Goal: Navigation & Orientation: Find specific page/section

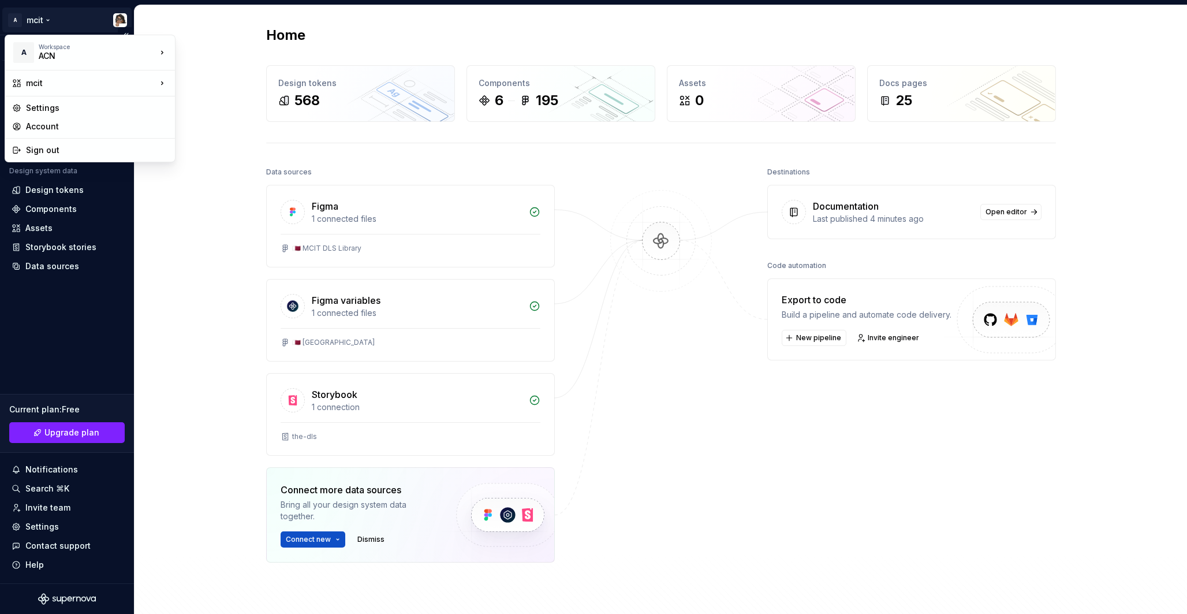
click at [39, 20] on html "A mcit Version Current draft Home Documentation Analytics Code automation Desig…" at bounding box center [593, 307] width 1187 height 614
click at [44, 107] on div "Settings" at bounding box center [97, 108] width 142 height 12
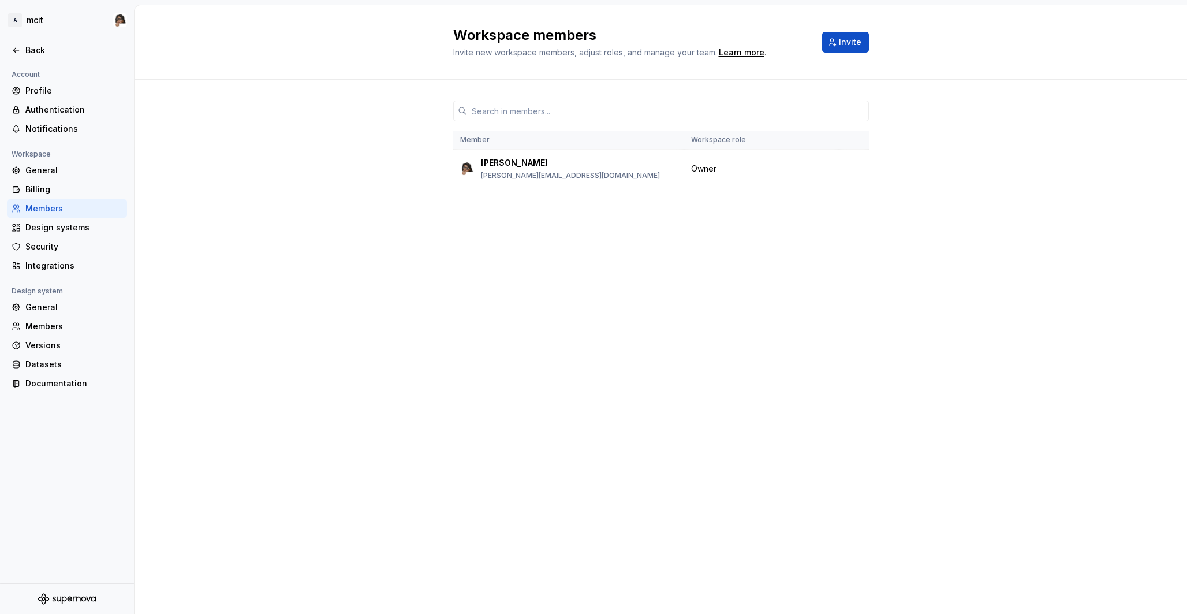
click at [165, 246] on div "Workspace members Invite new workspace members, adjust roles, and manage your t…" at bounding box center [661, 309] width 1053 height 609
click at [80, 98] on div "Profile" at bounding box center [67, 90] width 120 height 18
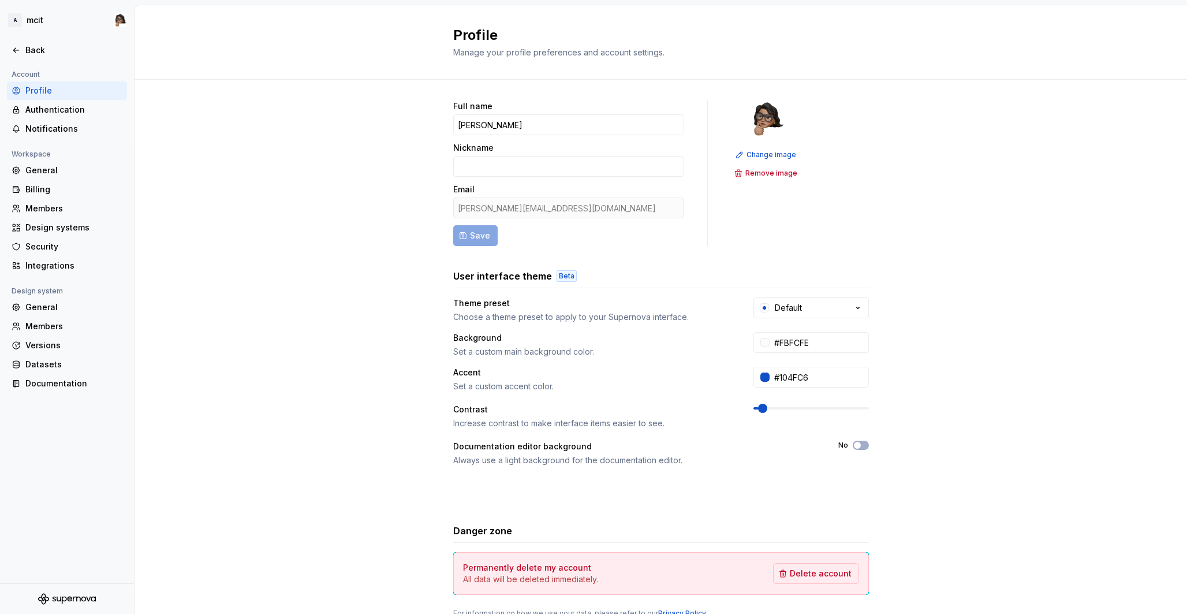
scroll to position [48, 0]
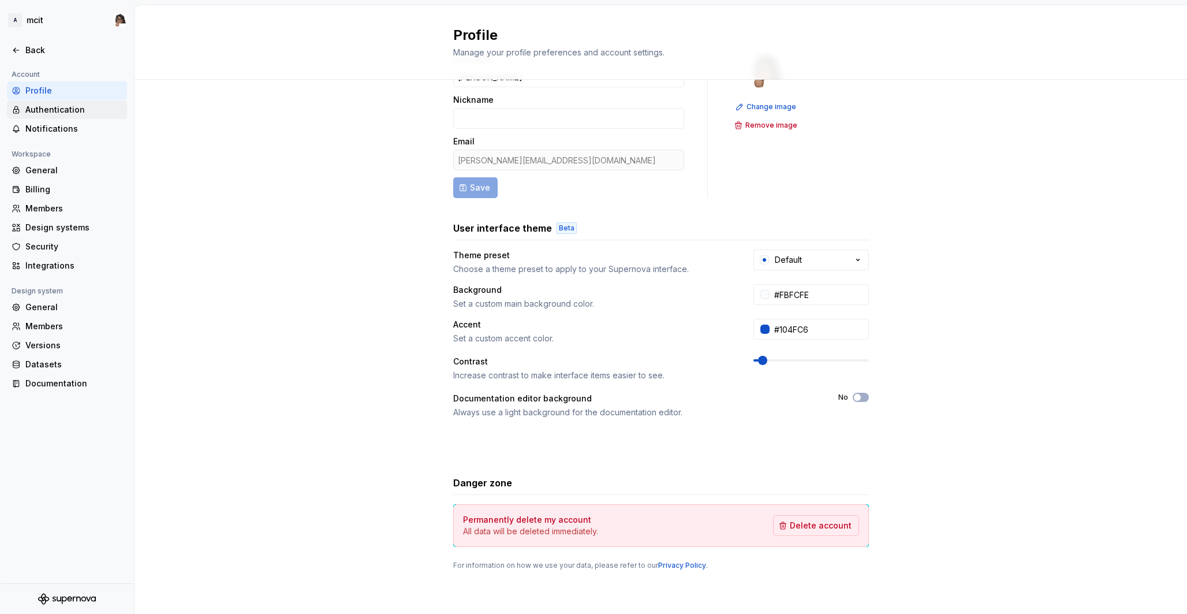
click at [55, 108] on div "Authentication" at bounding box center [73, 110] width 97 height 12
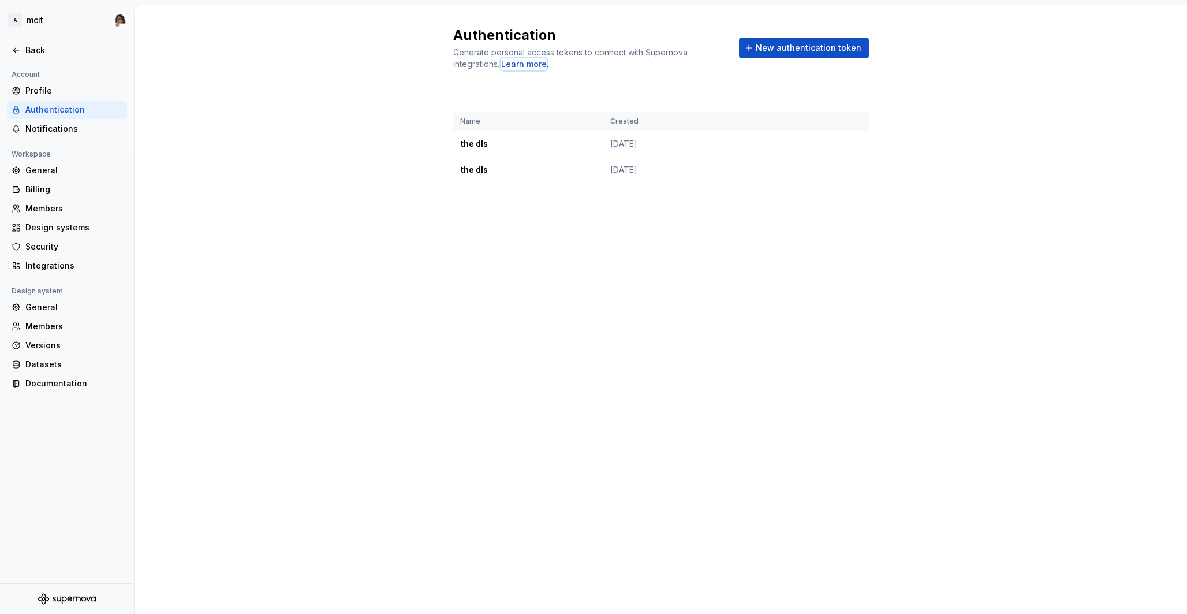
click at [531, 65] on div "Learn more" at bounding box center [524, 64] width 46 height 12
click at [322, 215] on div "Name Created the dls Aug 11, 2025 the dls Aug 11, 2025" at bounding box center [661, 158] width 1053 height 135
click at [38, 24] on html "A mcit Back Account Profile Authentication Notifications Workspace General Bill…" at bounding box center [593, 307] width 1187 height 614
click at [47, 9] on html "A mcit Back Account Profile Authentication Notifications Workspace General Bill…" at bounding box center [593, 307] width 1187 height 614
click at [118, 21] on html "A mcit Back Account Profile Authentication Notifications Workspace General Bill…" at bounding box center [593, 307] width 1187 height 614
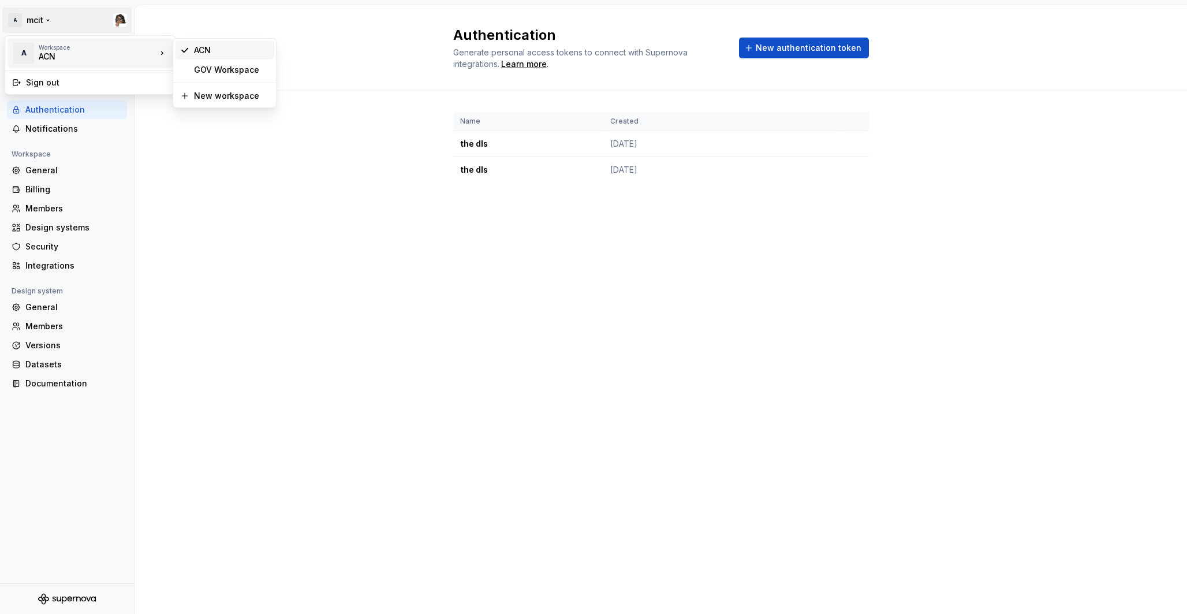
click at [222, 47] on div "ACN" at bounding box center [231, 50] width 75 height 12
click at [35, 53] on div "Back" at bounding box center [73, 50] width 97 height 12
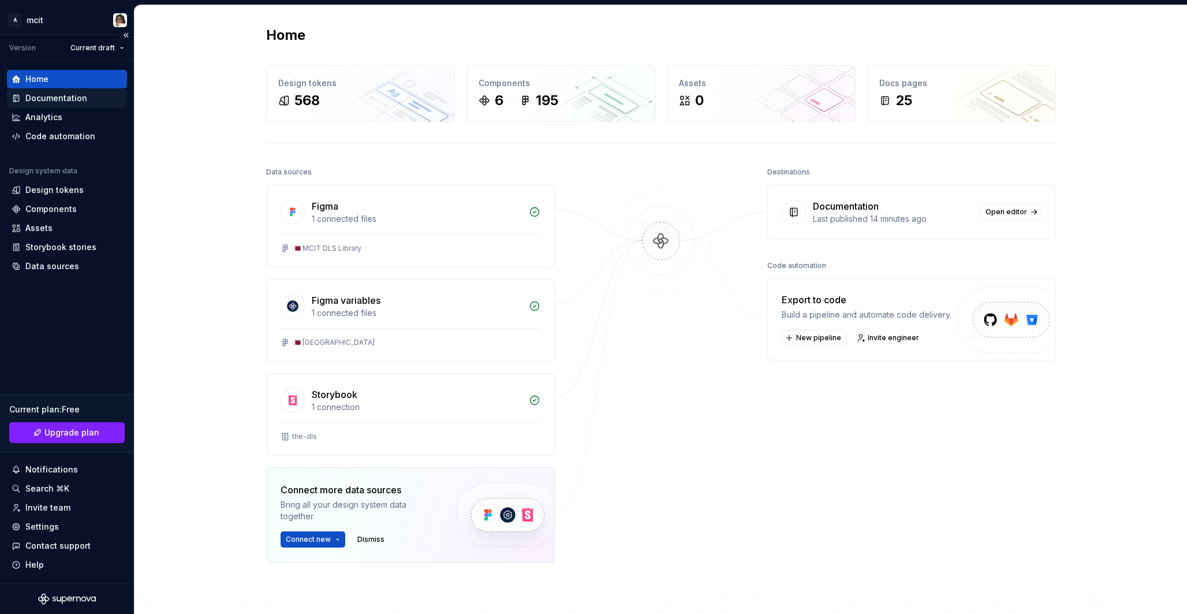
click at [73, 102] on div "Documentation" at bounding box center [56, 98] width 62 height 12
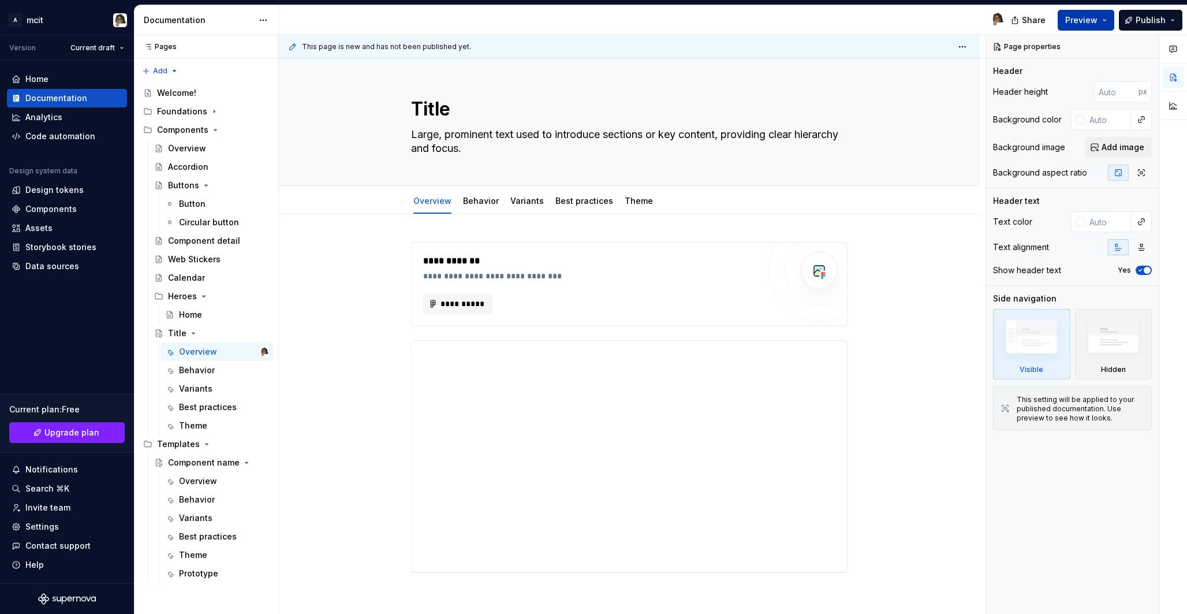
click at [1099, 21] on button "Preview" at bounding box center [1086, 20] width 57 height 21
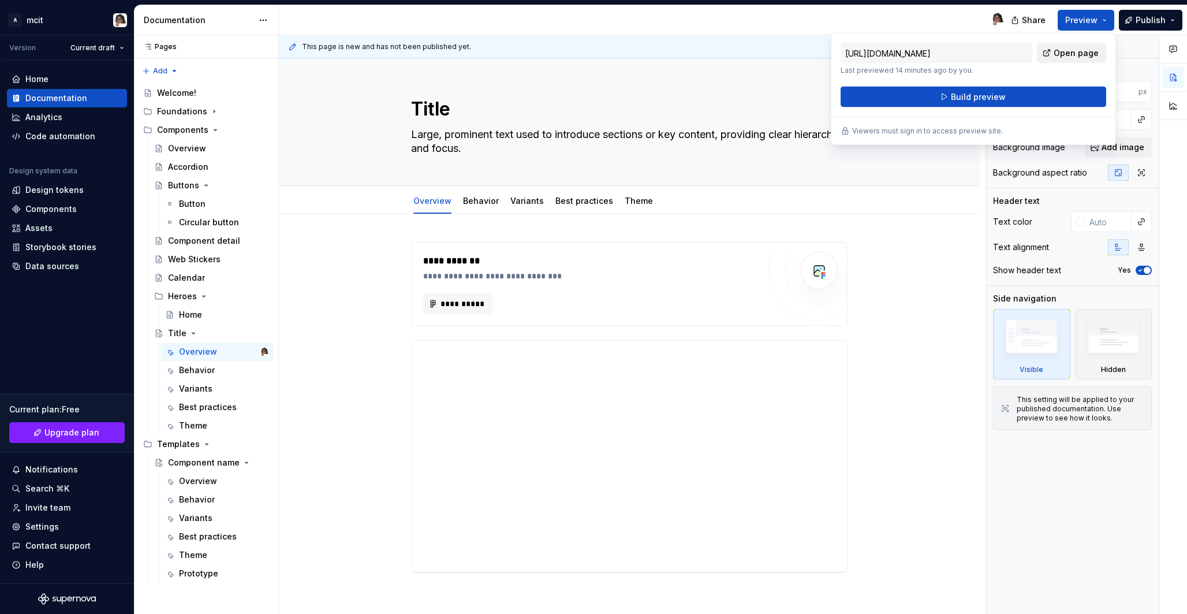
click at [1074, 56] on span "Open page" at bounding box center [1076, 53] width 45 height 12
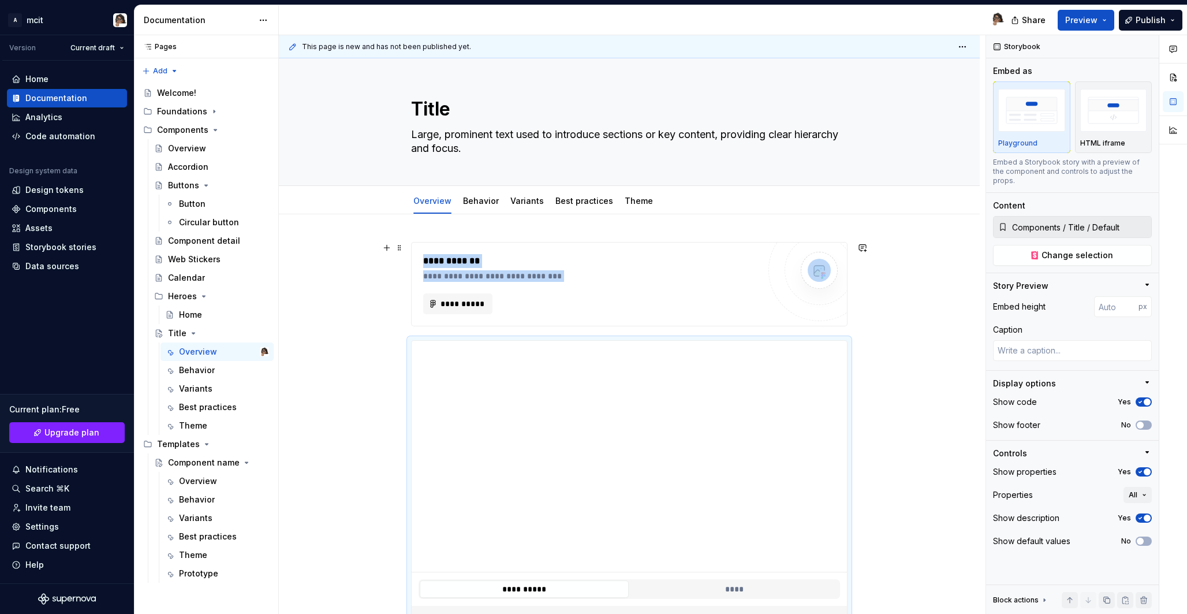
scroll to position [305, 0]
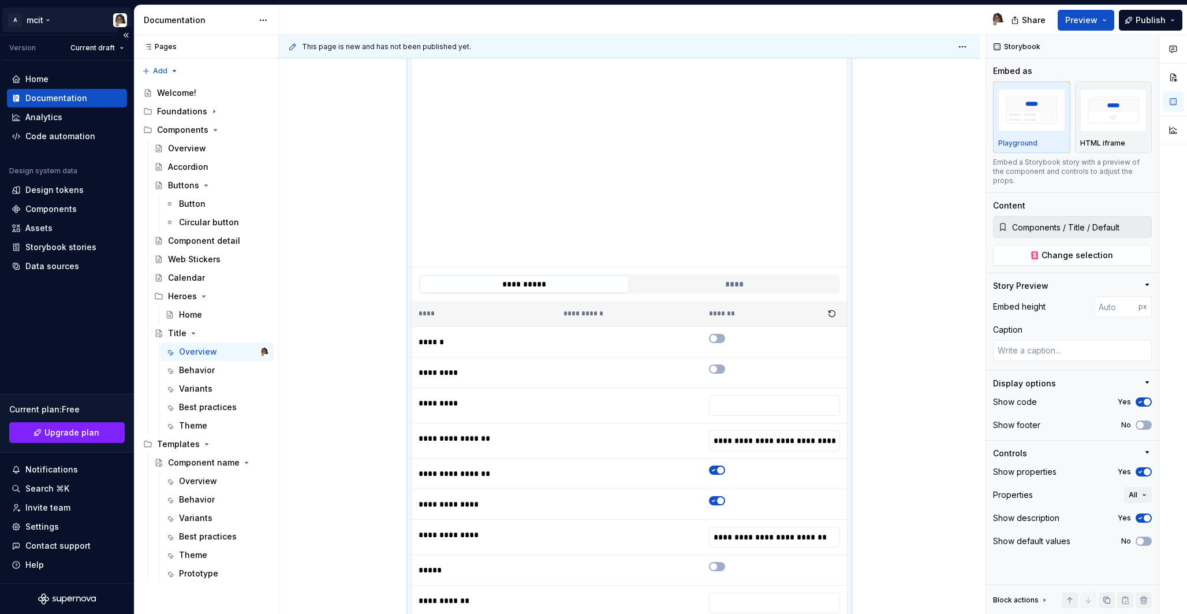
click at [47, 23] on html "A mcit Version Current draft Home Documentation Analytics Code automation Desig…" at bounding box center [593, 307] width 1187 height 614
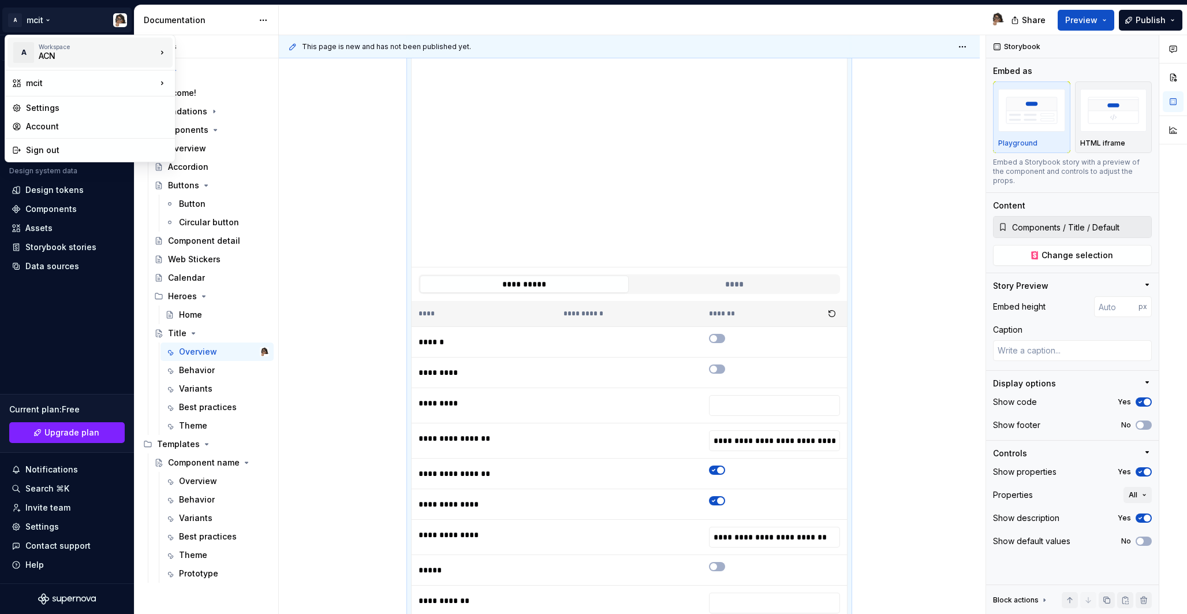
type textarea "*"
click at [59, 144] on div "Sign out" at bounding box center [97, 150] width 142 height 12
